Goal: Find specific page/section

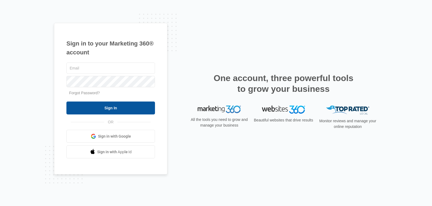
type input "[EMAIL_ADDRESS][DOMAIN_NAME]"
click at [112, 109] on input "Sign In" at bounding box center [110, 108] width 89 height 13
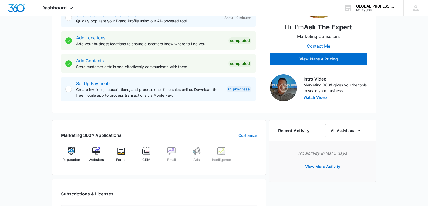
scroll to position [117, 0]
click at [148, 150] on img at bounding box center [146, 151] width 8 height 8
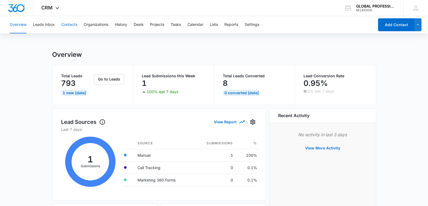
click at [70, 25] on button "Contacts" at bounding box center [69, 24] width 16 height 17
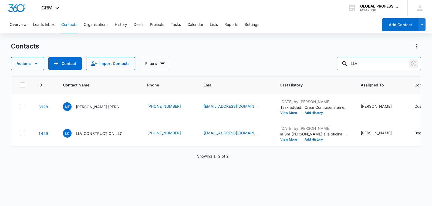
click at [413, 65] on icon "Clear" at bounding box center [413, 63] width 6 height 6
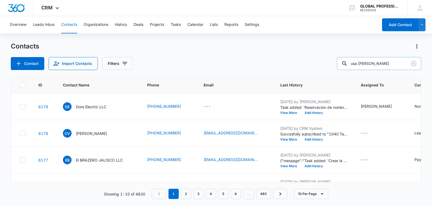
type input "usa espinoza"
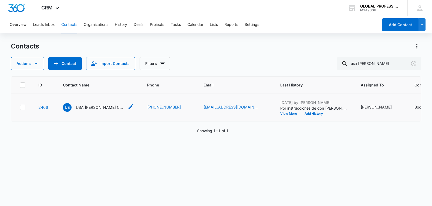
click at [101, 110] on p "USA ESPINOZA CONSTRUCTION LLC" at bounding box center [100, 108] width 49 height 6
